Goal: Transaction & Acquisition: Purchase product/service

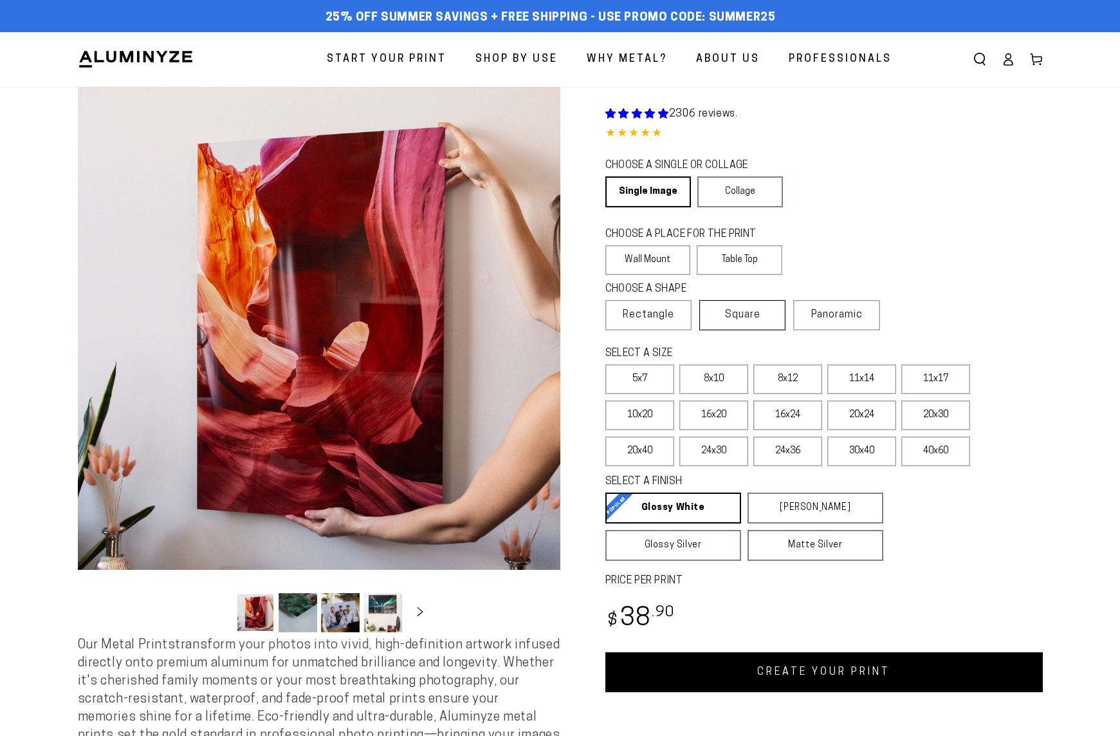
select select "**********"
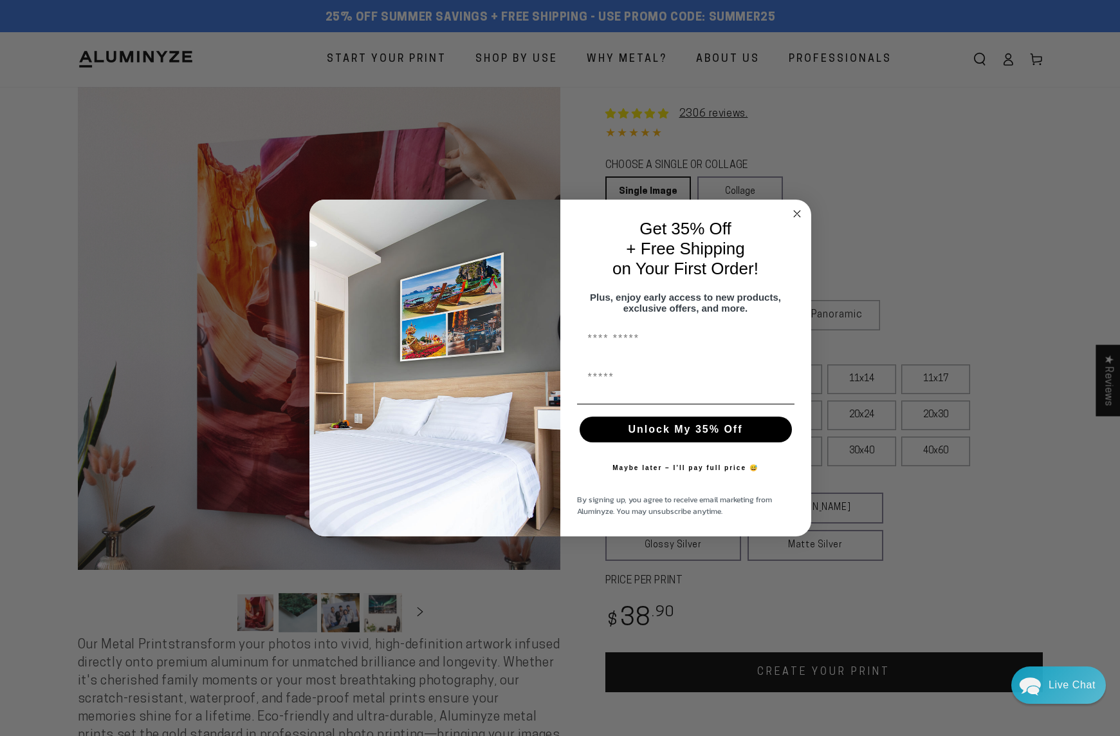
click at [950, 478] on div "Close dialog Get 35% Off + Free Shipping on Your First Order! Plus, enjoy early…" at bounding box center [560, 368] width 1120 height 736
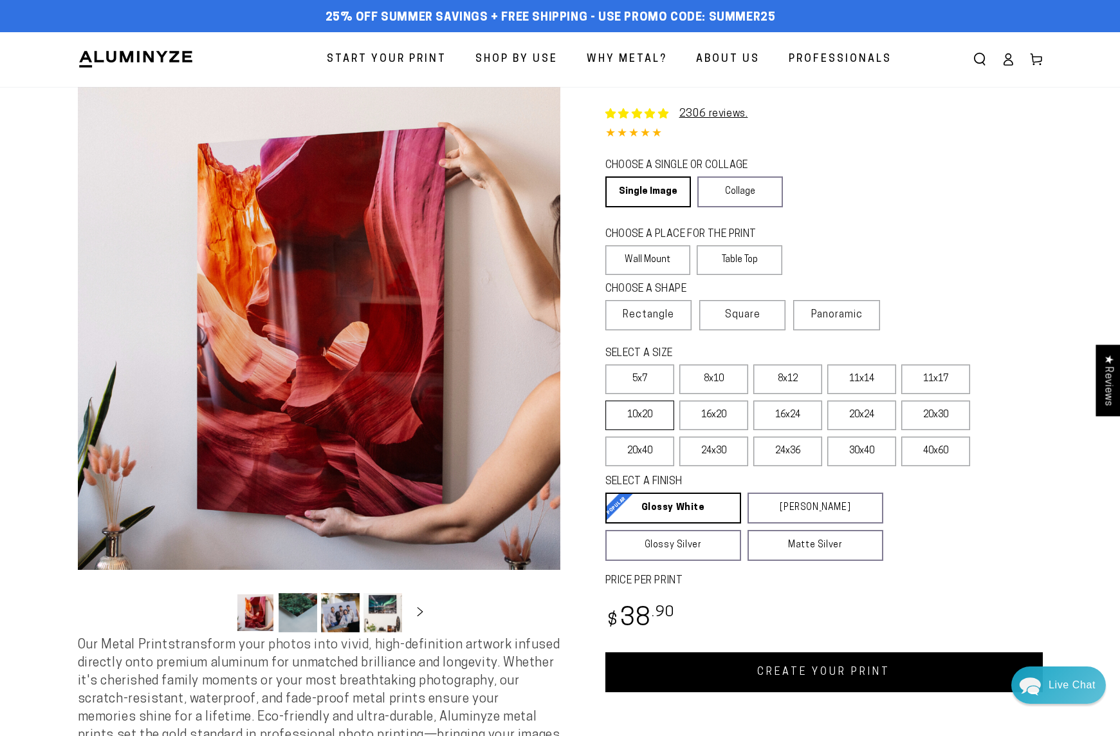
click at [674, 400] on label "10x20" at bounding box center [640, 415] width 69 height 30
click at [674, 436] on label "20x40" at bounding box center [640, 451] width 69 height 30
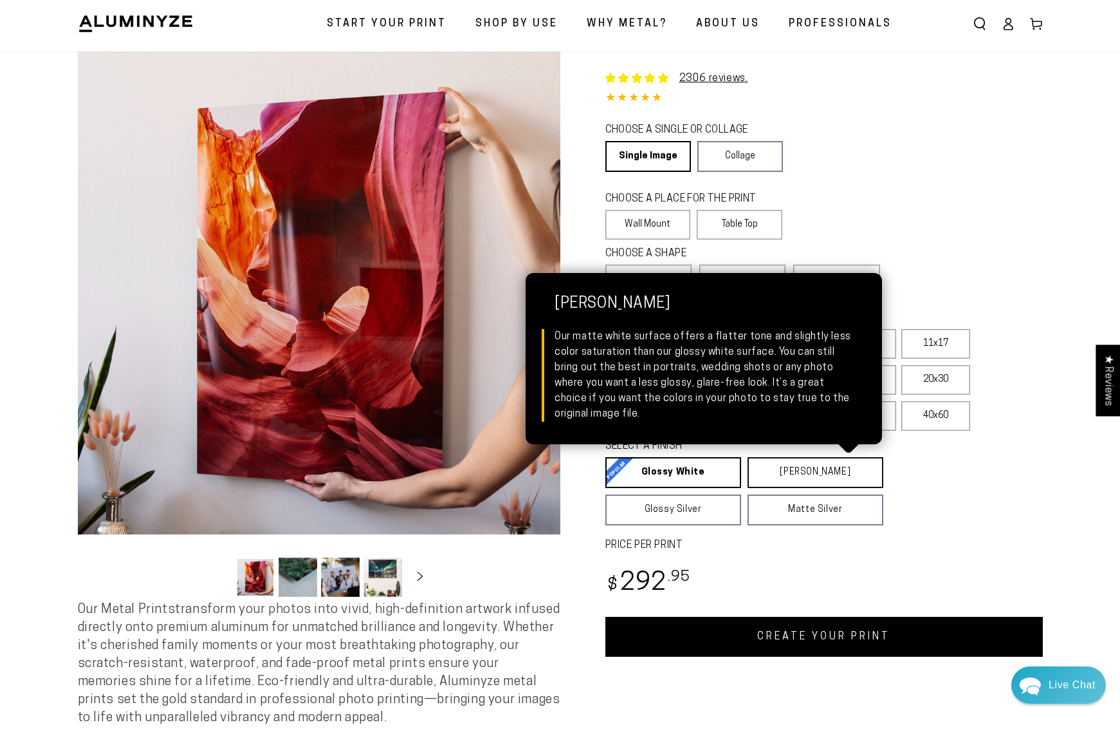
scroll to position [36, 0]
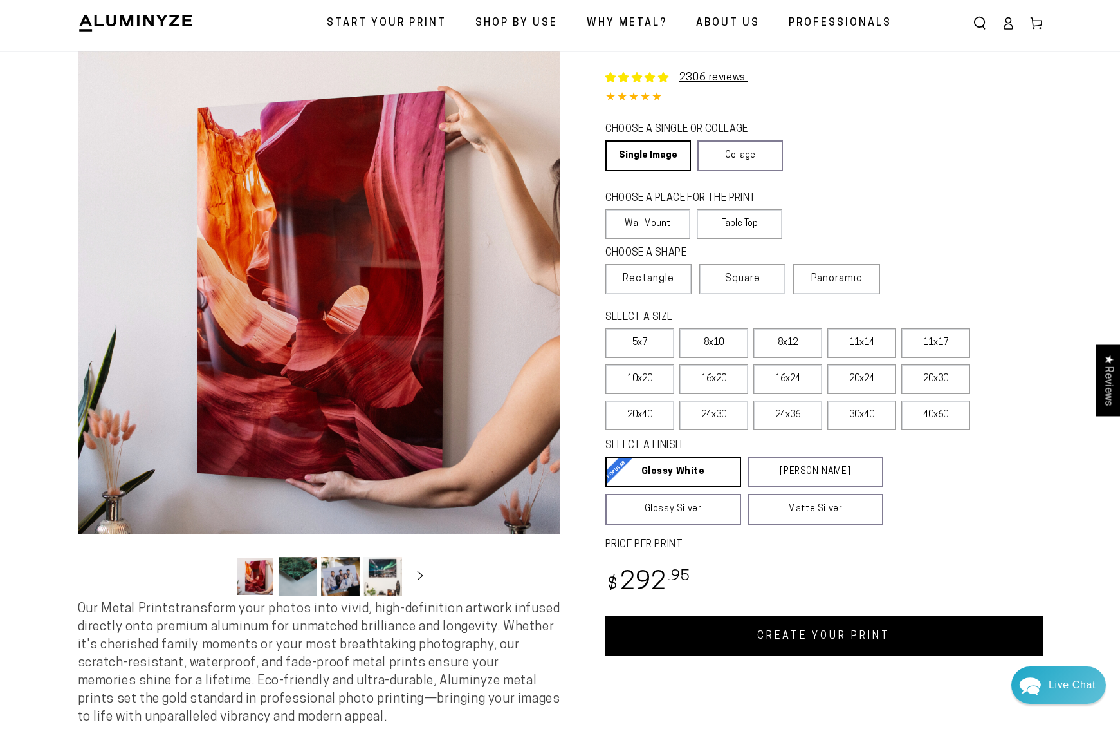
click at [1031, 199] on div "CHOOSE A PLACE FOR THE PRINT Learn more Wall Mount Table Top" at bounding box center [825, 216] width 438 height 55
drag, startPoint x: 1014, startPoint y: 59, endPoint x: 1048, endPoint y: 126, distance: 74.8
click at [1043, 126] on div "CHOOSE A SINGLE OR COLLAGE Learn more Single Image Collage" at bounding box center [825, 148] width 438 height 56
